Goal: Complete application form

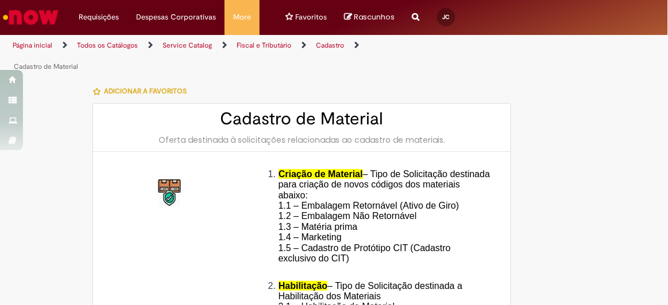
type input "**********"
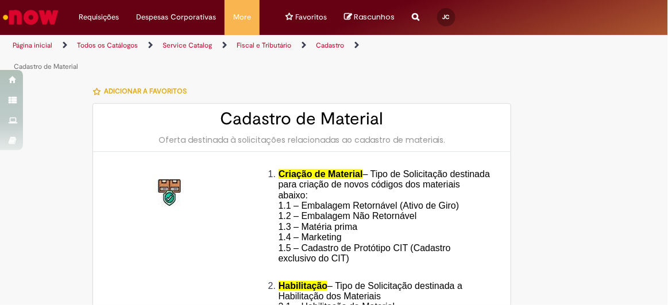
type input "**********"
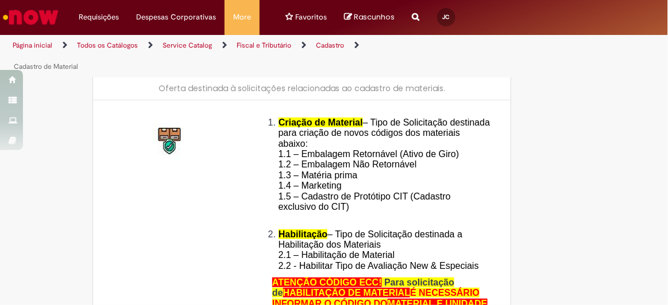
scroll to position [135, 0]
